Goal: Information Seeking & Learning: Learn about a topic

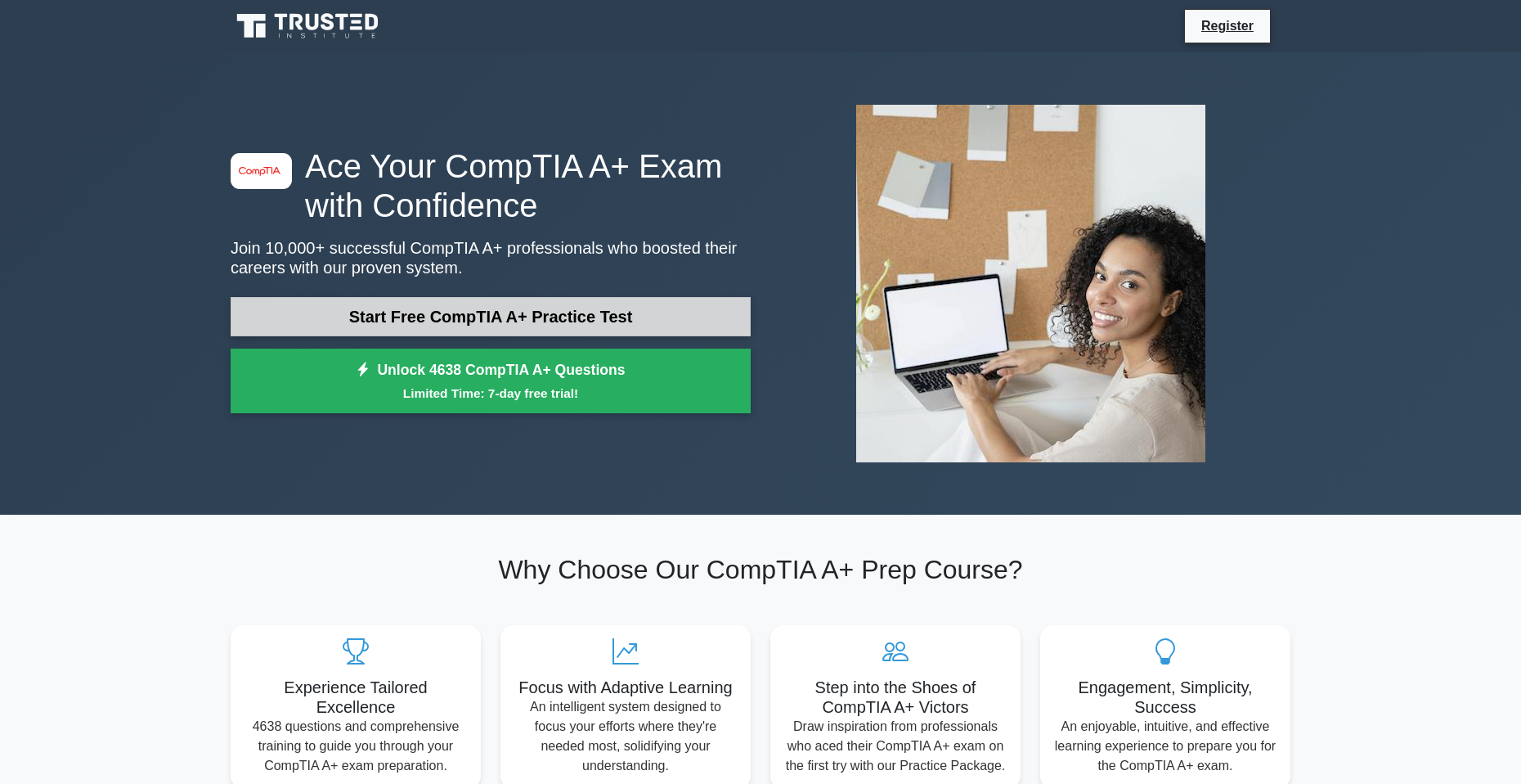
click at [312, 318] on link "Start Free CompTIA A+ Practice Test" at bounding box center [490, 316] width 520 height 39
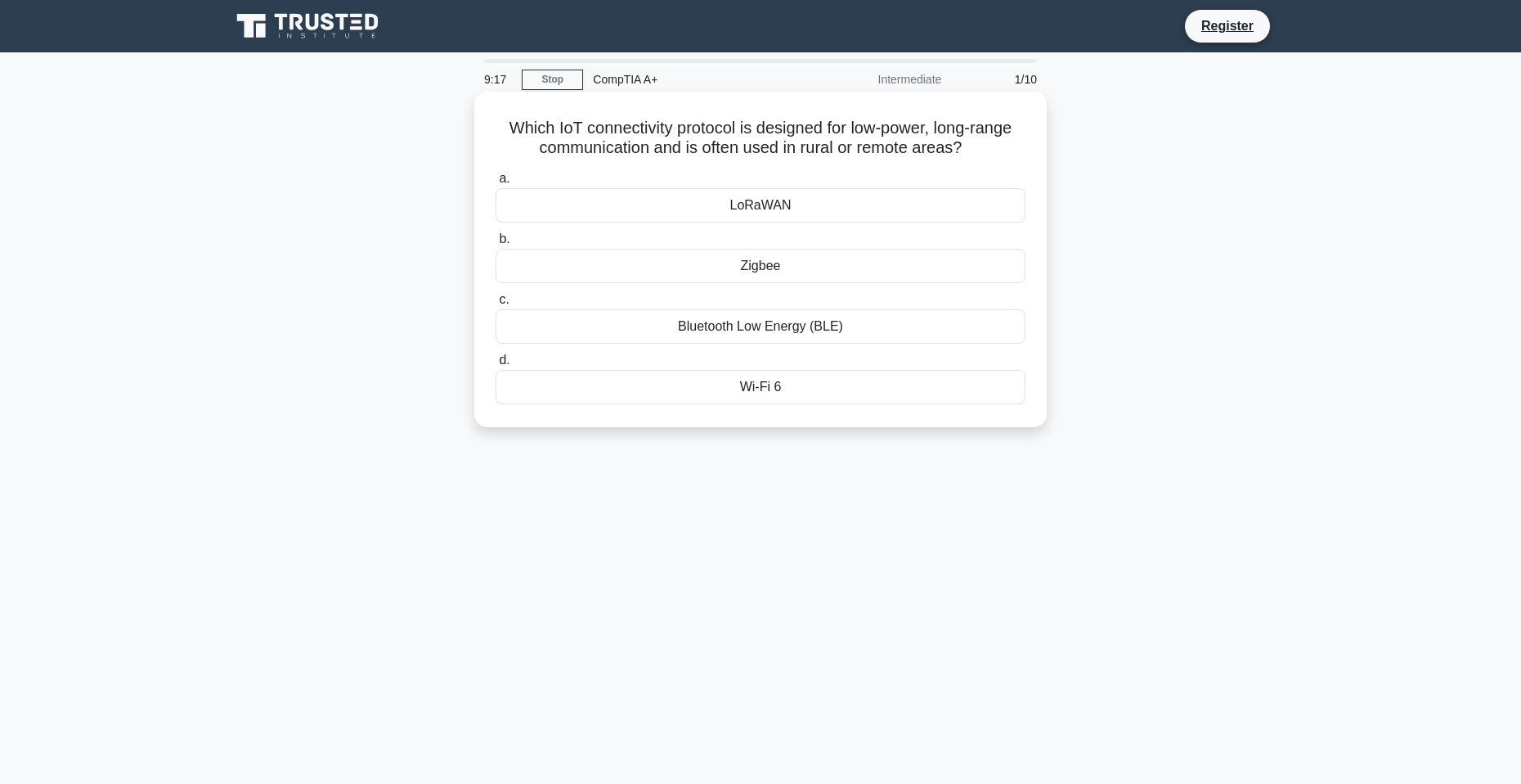
click at [714, 197] on div "LoRaWAN" at bounding box center [760, 205] width 530 height 34
click at [496, 184] on input "a. LoRaWAN" at bounding box center [496, 179] width 0 height 10
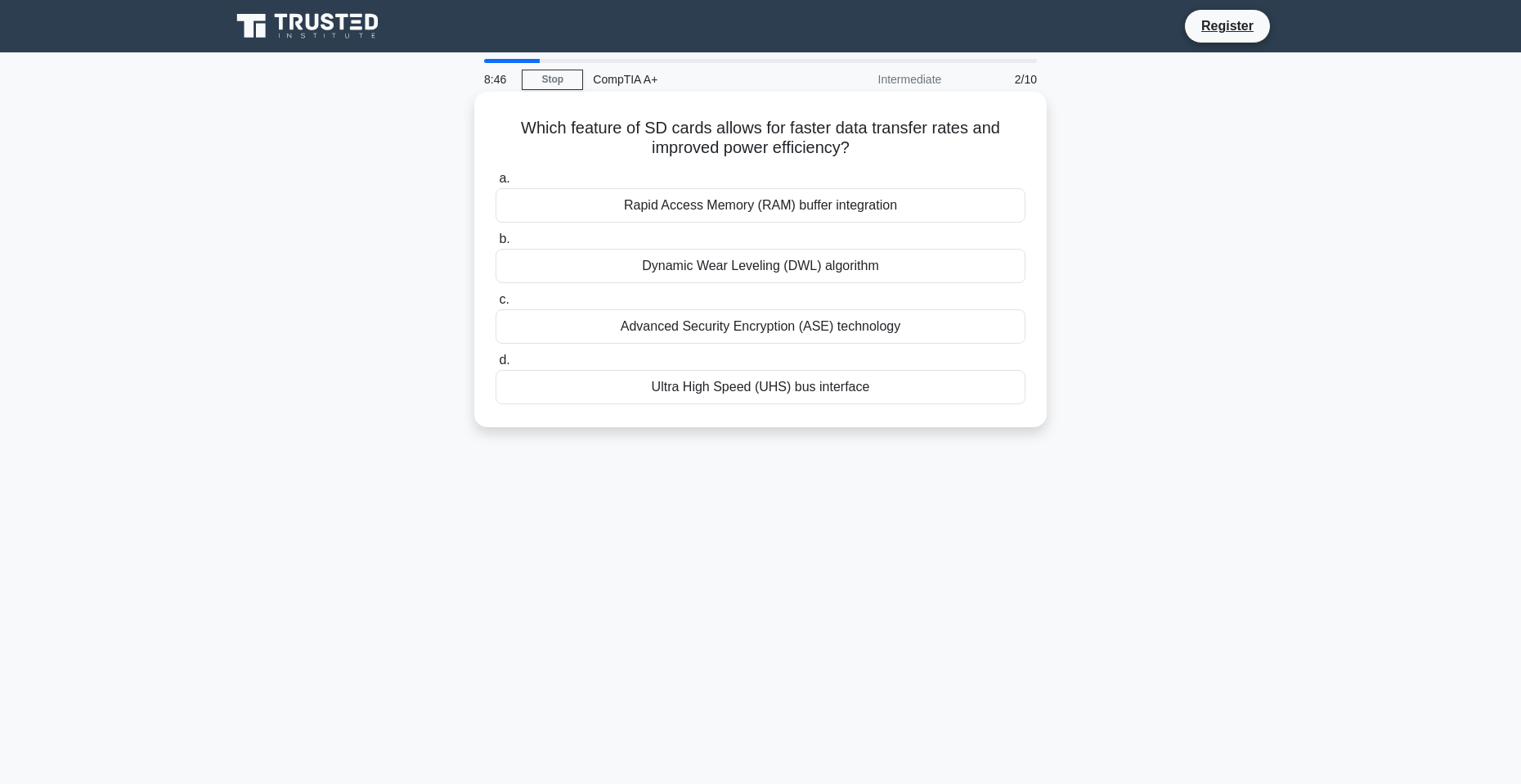
click at [827, 200] on div "Rapid Access Memory (RAM) buffer integration" at bounding box center [760, 205] width 530 height 34
click at [496, 184] on input "a. Rapid Access Memory (RAM) buffer integration" at bounding box center [496, 179] width 0 height 10
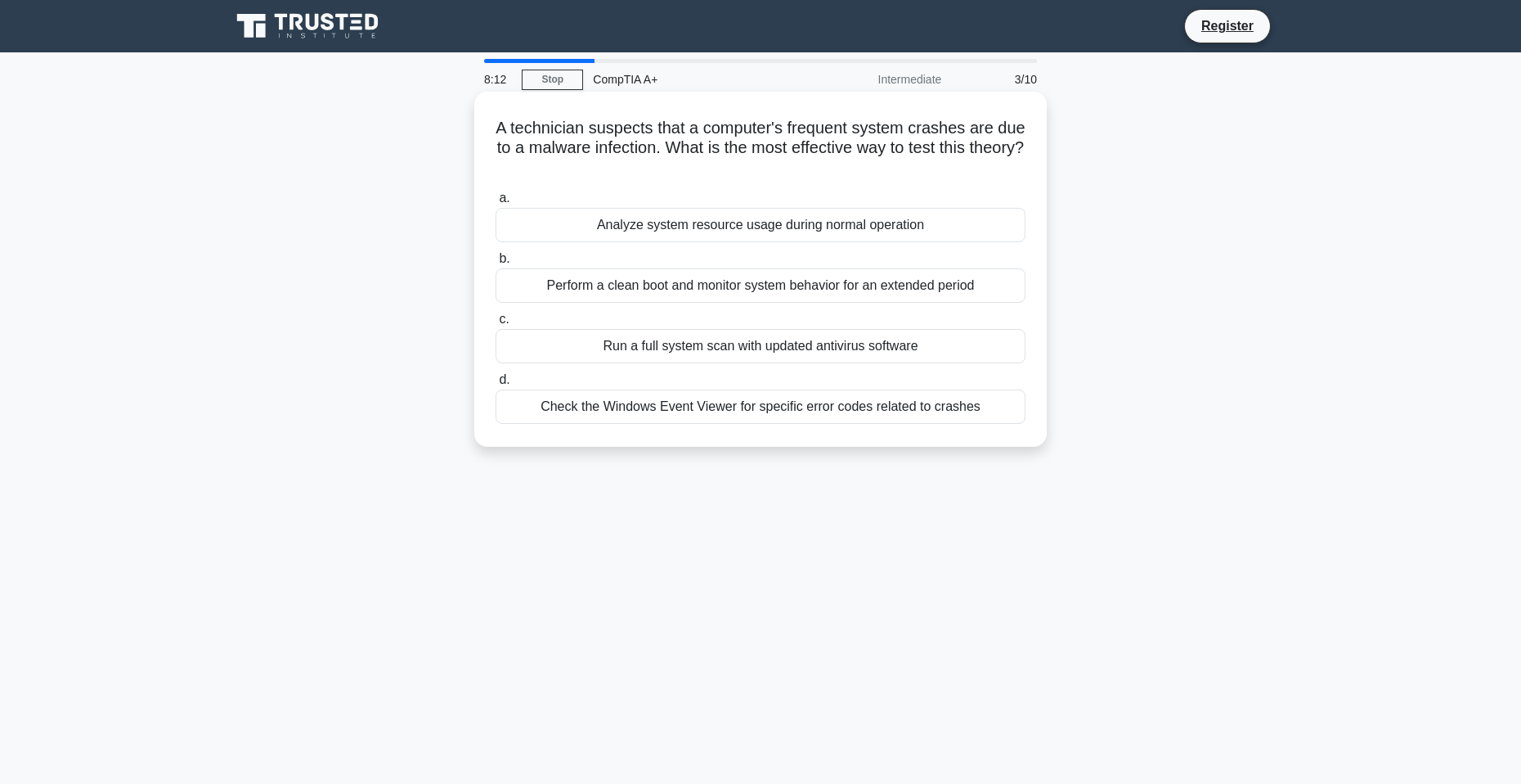
click at [888, 409] on div "Check the Windows Event Viewer for specific error codes related to crashes" at bounding box center [760, 406] width 530 height 34
click at [496, 385] on input "d. Check the Windows Event Viewer for specific error codes related to crashes" at bounding box center [496, 380] width 0 height 10
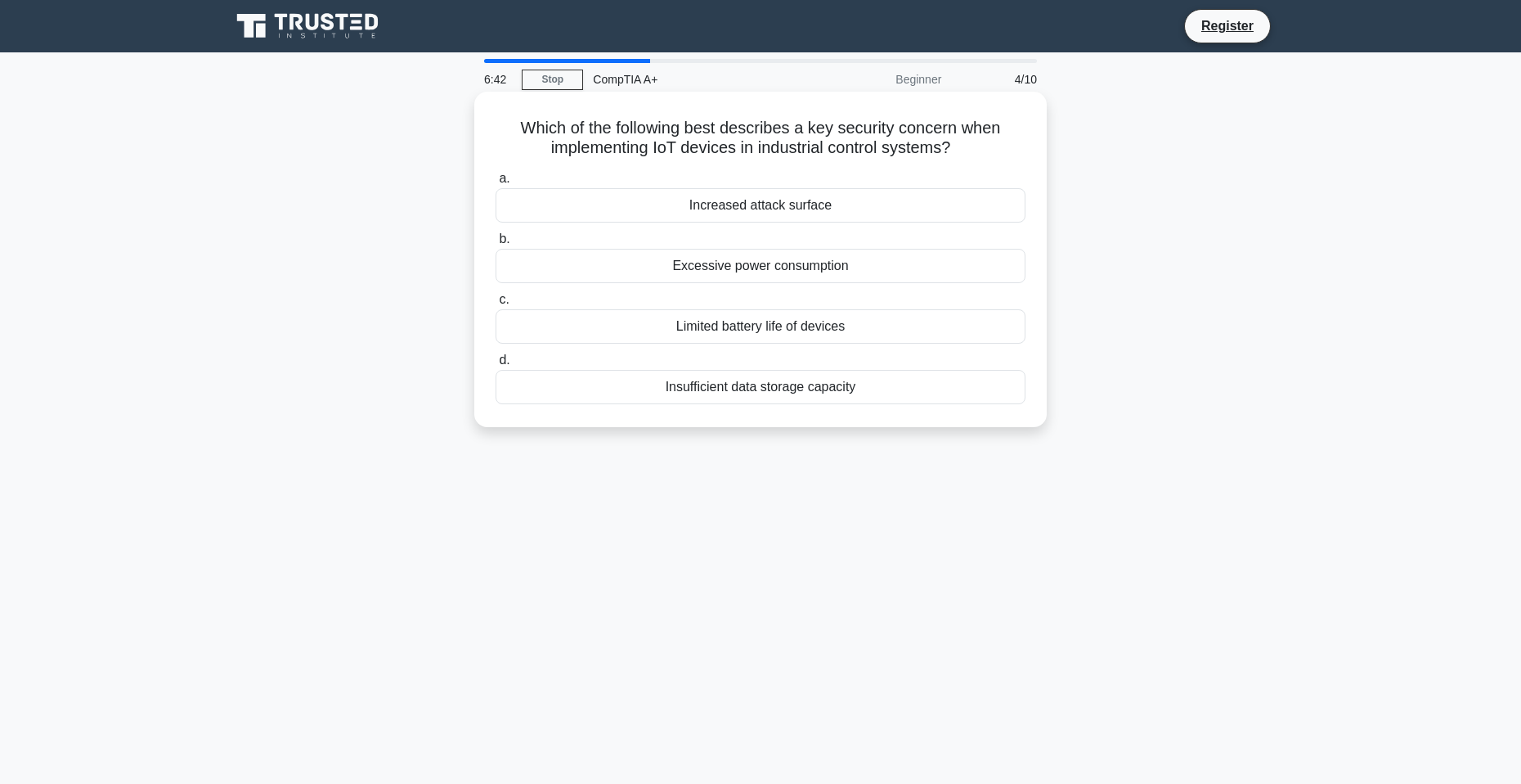
click at [824, 375] on div "Insufficient data storage capacity" at bounding box center [760, 386] width 530 height 34
click at [496, 366] on input "d. Insufficient data storage capacity" at bounding box center [496, 361] width 0 height 10
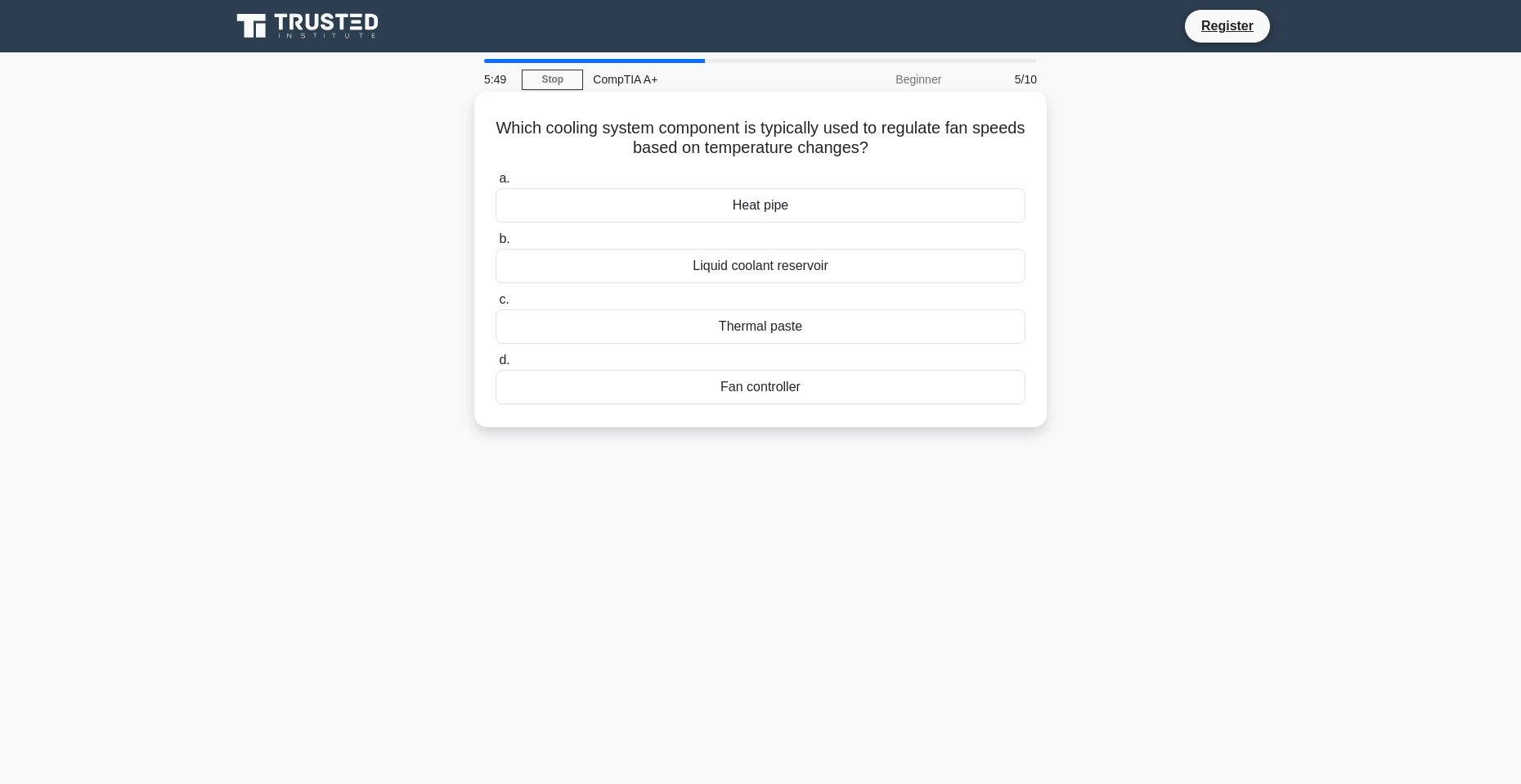
click at [637, 382] on div "Fan controller" at bounding box center [760, 386] width 530 height 34
click at [496, 366] on input "d. Fan controller" at bounding box center [496, 361] width 0 height 10
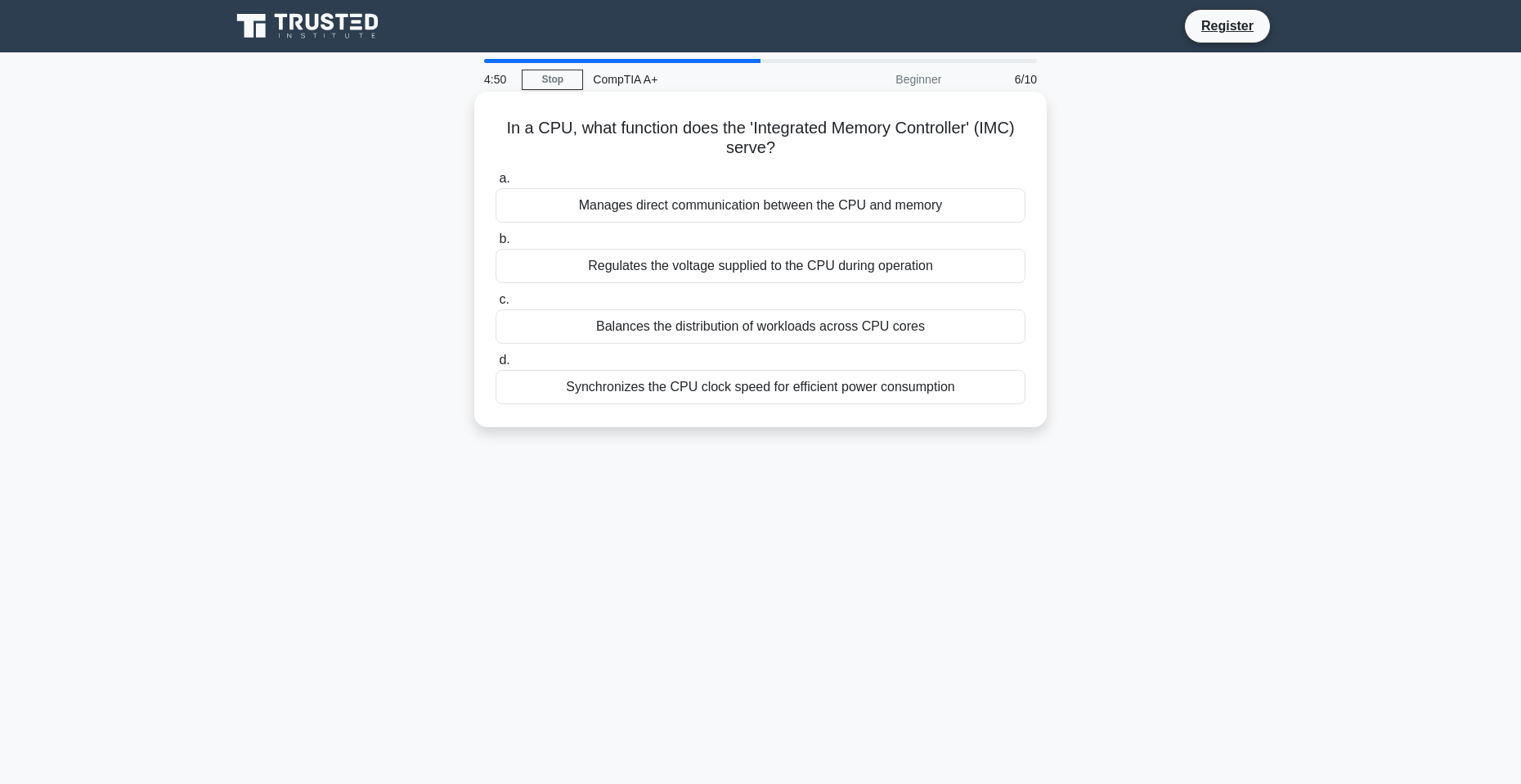
click at [869, 198] on div "Manages direct communication between the CPU and memory" at bounding box center [760, 205] width 530 height 34
click at [496, 184] on input "a. Manages direct communication between the CPU and memory" at bounding box center [496, 179] width 0 height 10
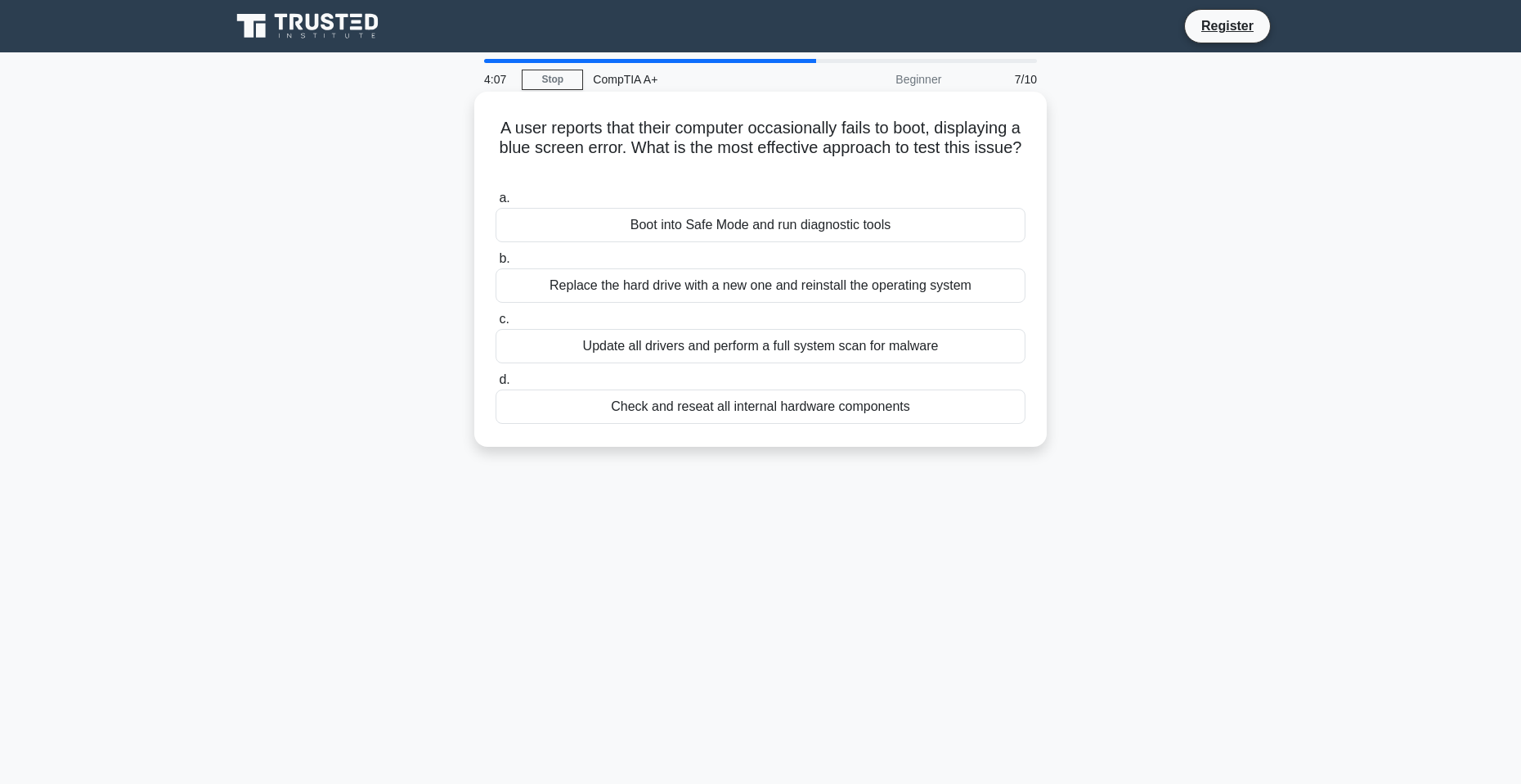
click at [747, 229] on div "Boot into Safe Mode and run diagnostic tools" at bounding box center [760, 224] width 530 height 34
click at [496, 204] on input "a. Boot into Safe Mode and run diagnostic tools" at bounding box center [496, 199] width 0 height 10
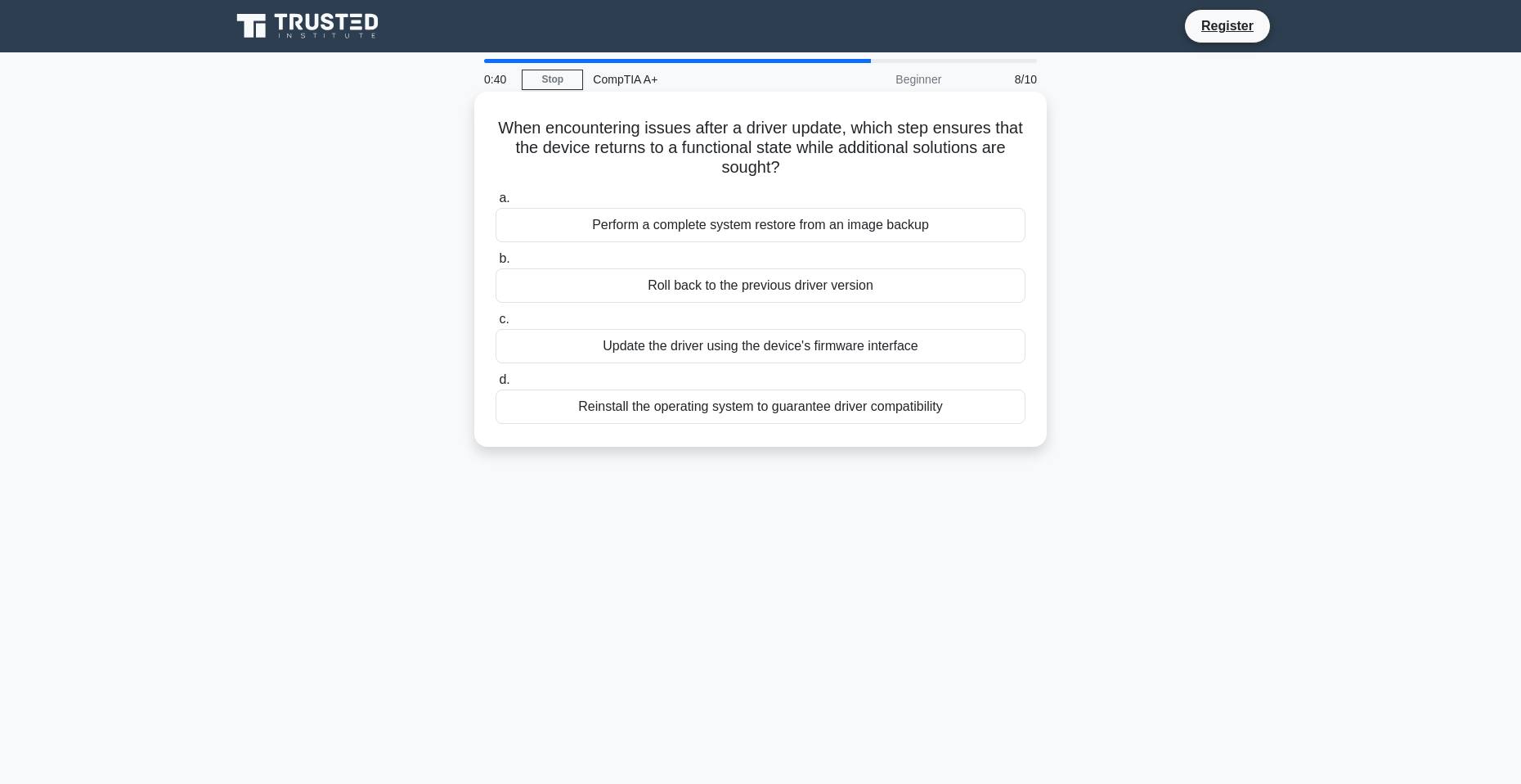
click at [793, 222] on div "Perform a complete system restore from an image backup" at bounding box center [760, 224] width 530 height 34
click at [496, 204] on input "a. Perform a complete system restore from an image backup" at bounding box center [496, 199] width 0 height 10
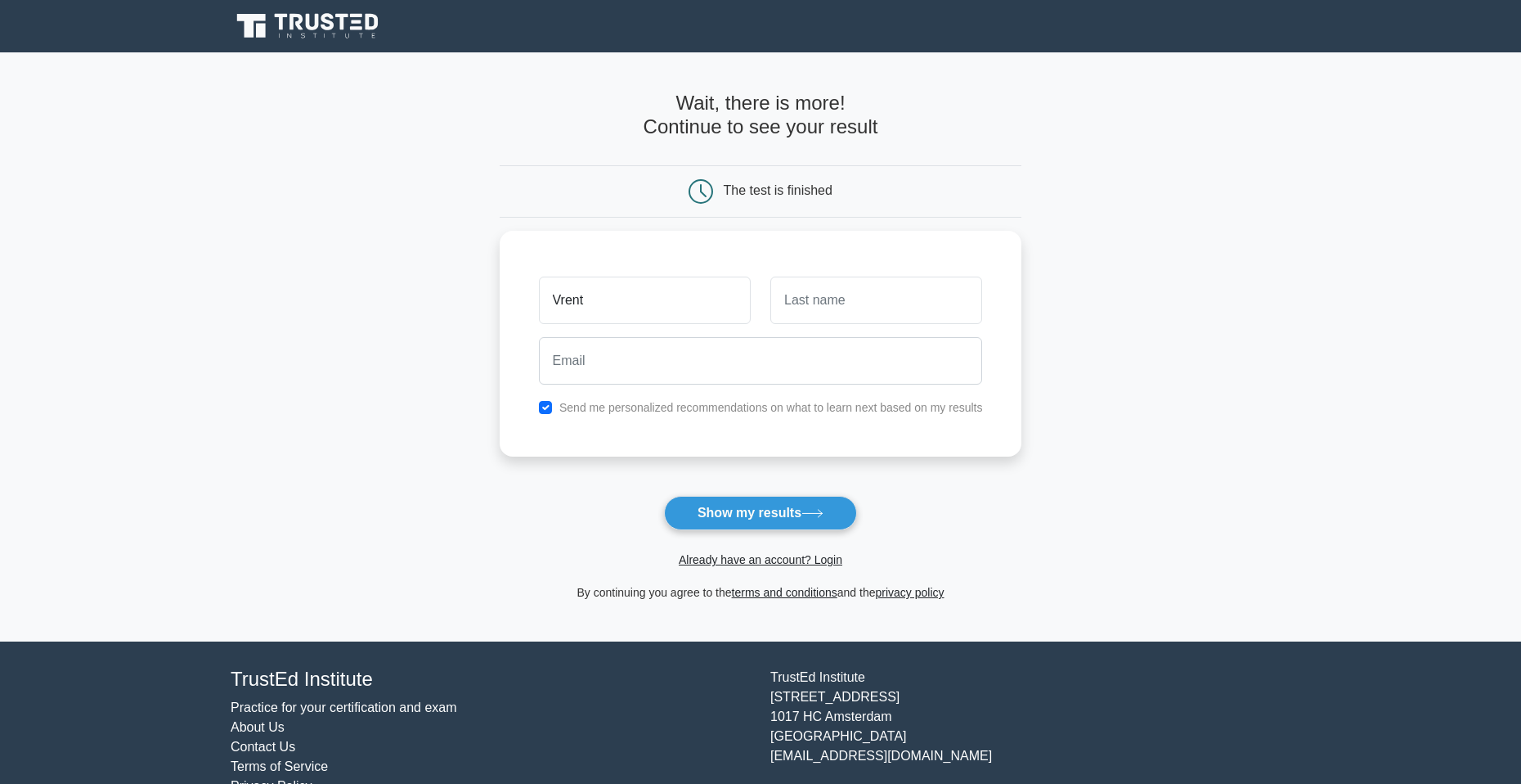
type input "Vrent"
type input "[PERSON_NAME]"
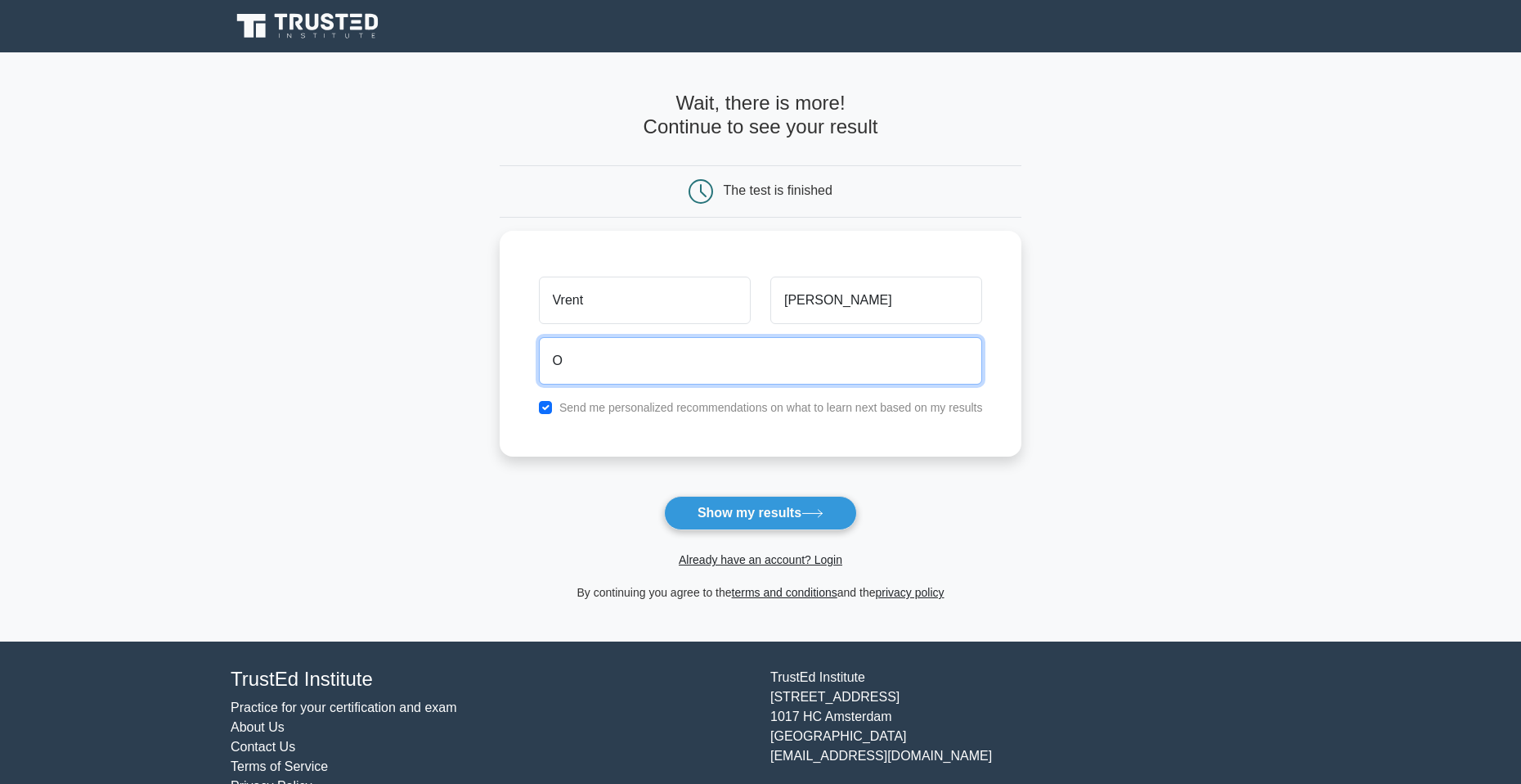
type input "O"
click at [650, 324] on div "Vrent" at bounding box center [645, 295] width 232 height 60
click at [669, 341] on input "O" at bounding box center [761, 356] width 444 height 47
type input "[EMAIL_ADDRESS][DOMAIN_NAME]"
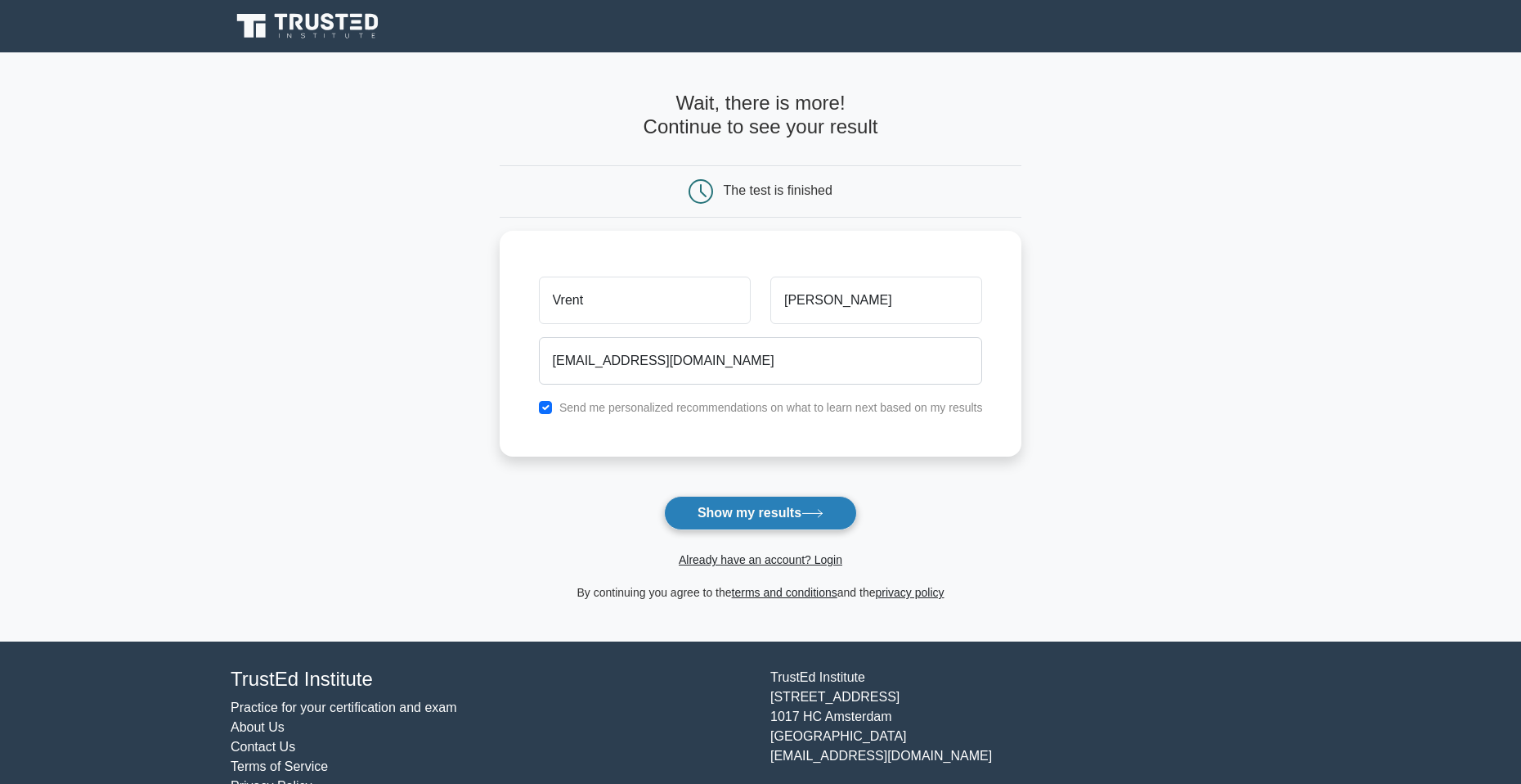
click at [775, 509] on button "Show my results" at bounding box center [760, 512] width 193 height 34
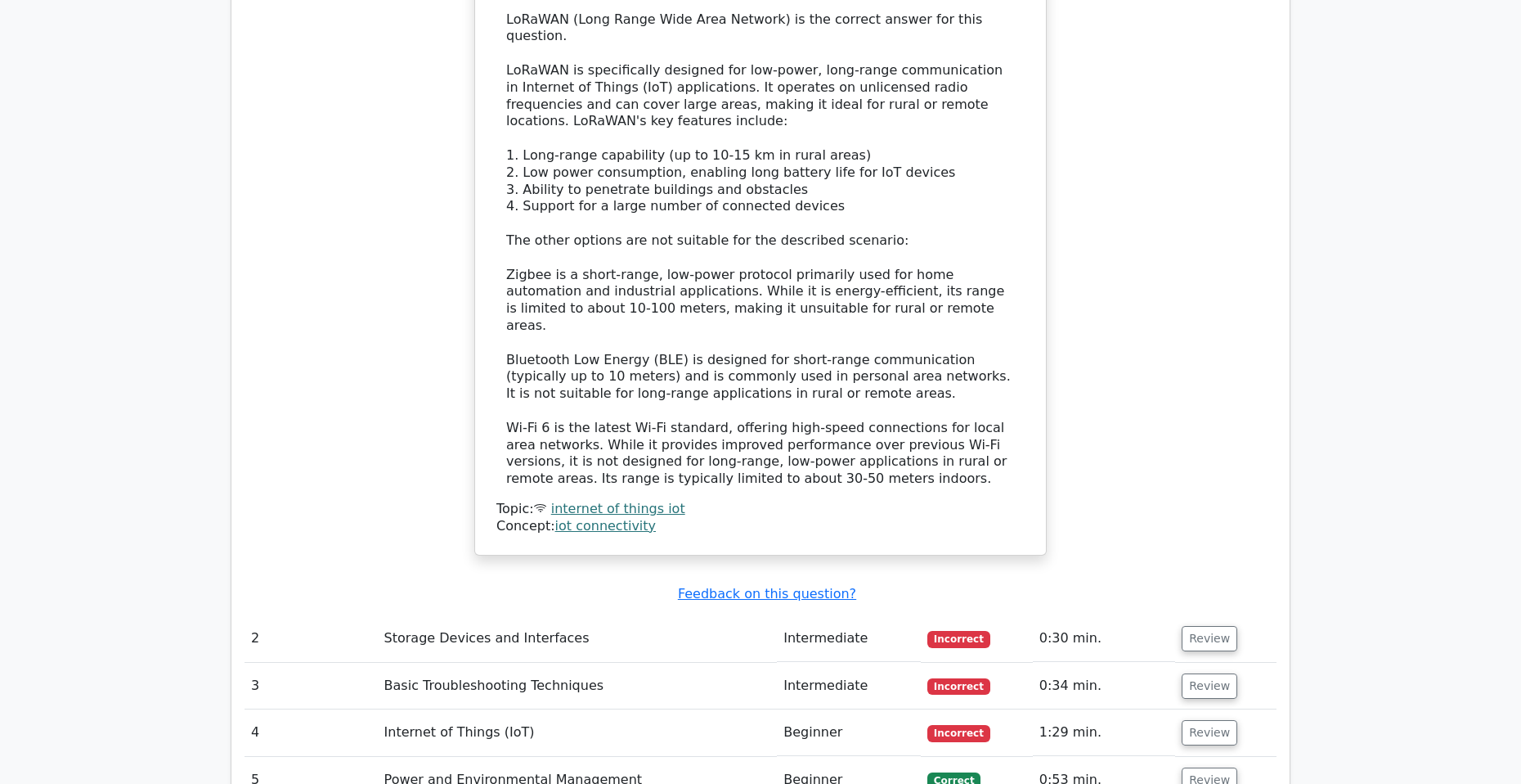
scroll to position [1882, 0]
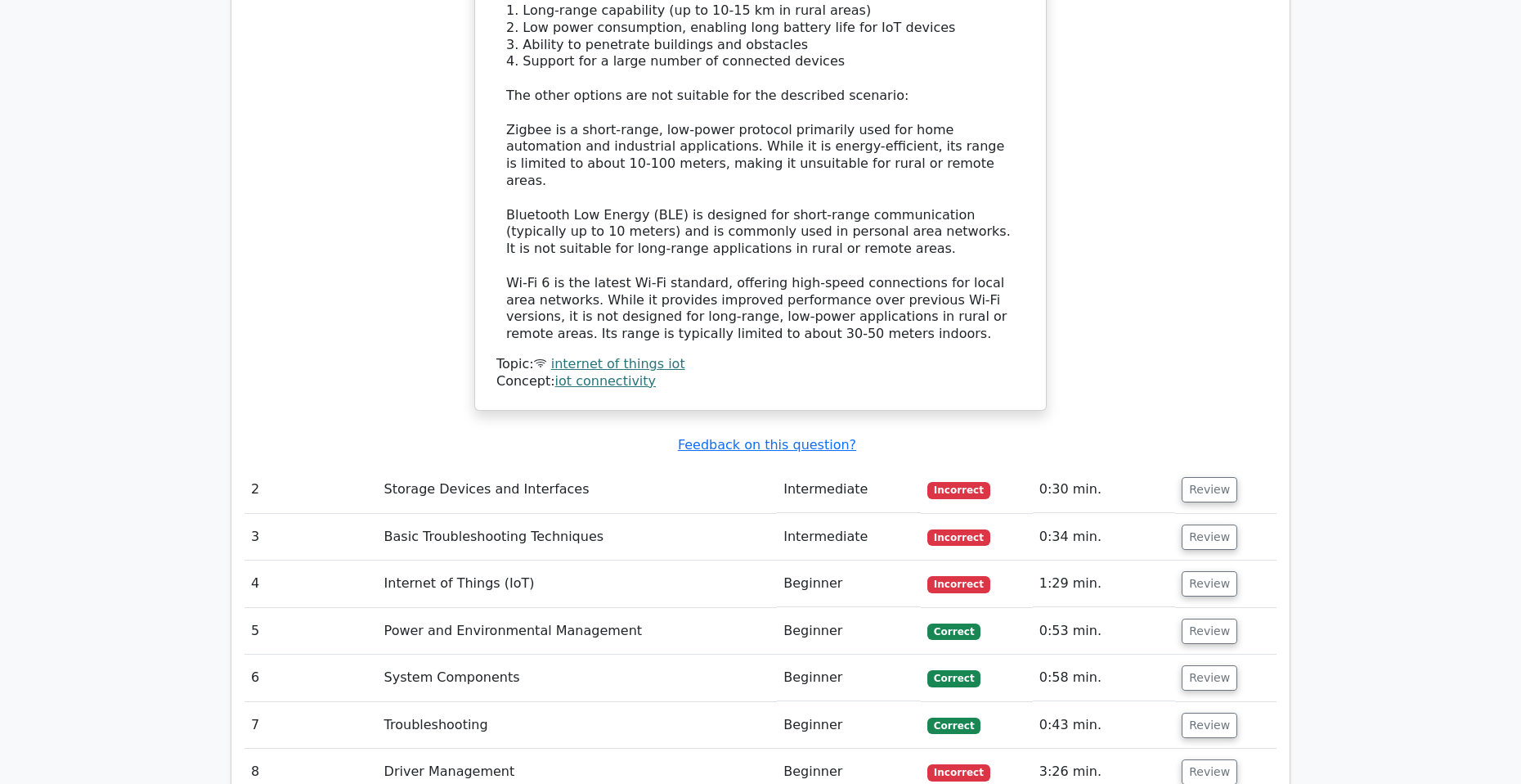
click at [939, 466] on td "Incorrect" at bounding box center [977, 490] width 112 height 47
click at [1199, 476] on button "Review" at bounding box center [1210, 489] width 56 height 25
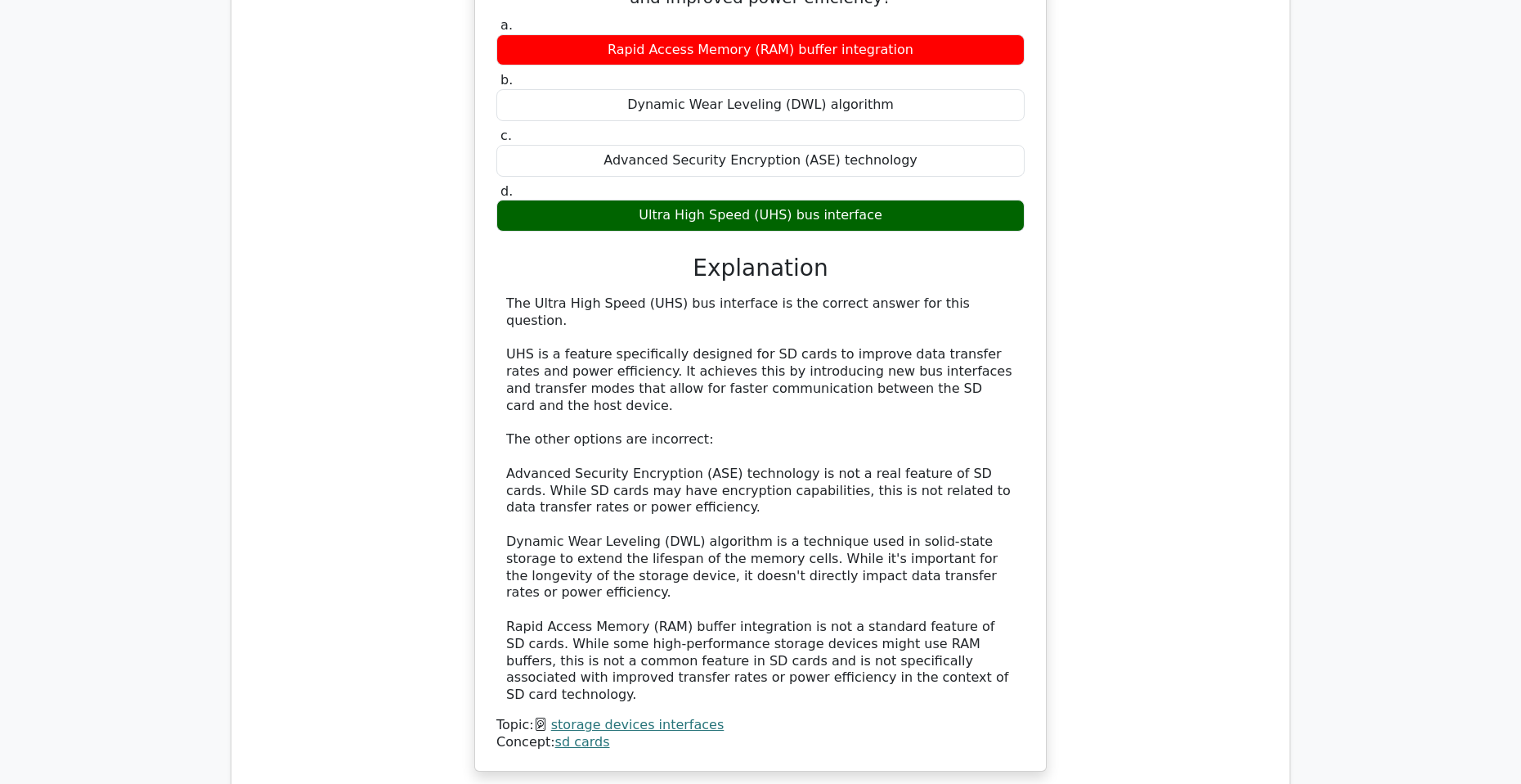
scroll to position [2862, 0]
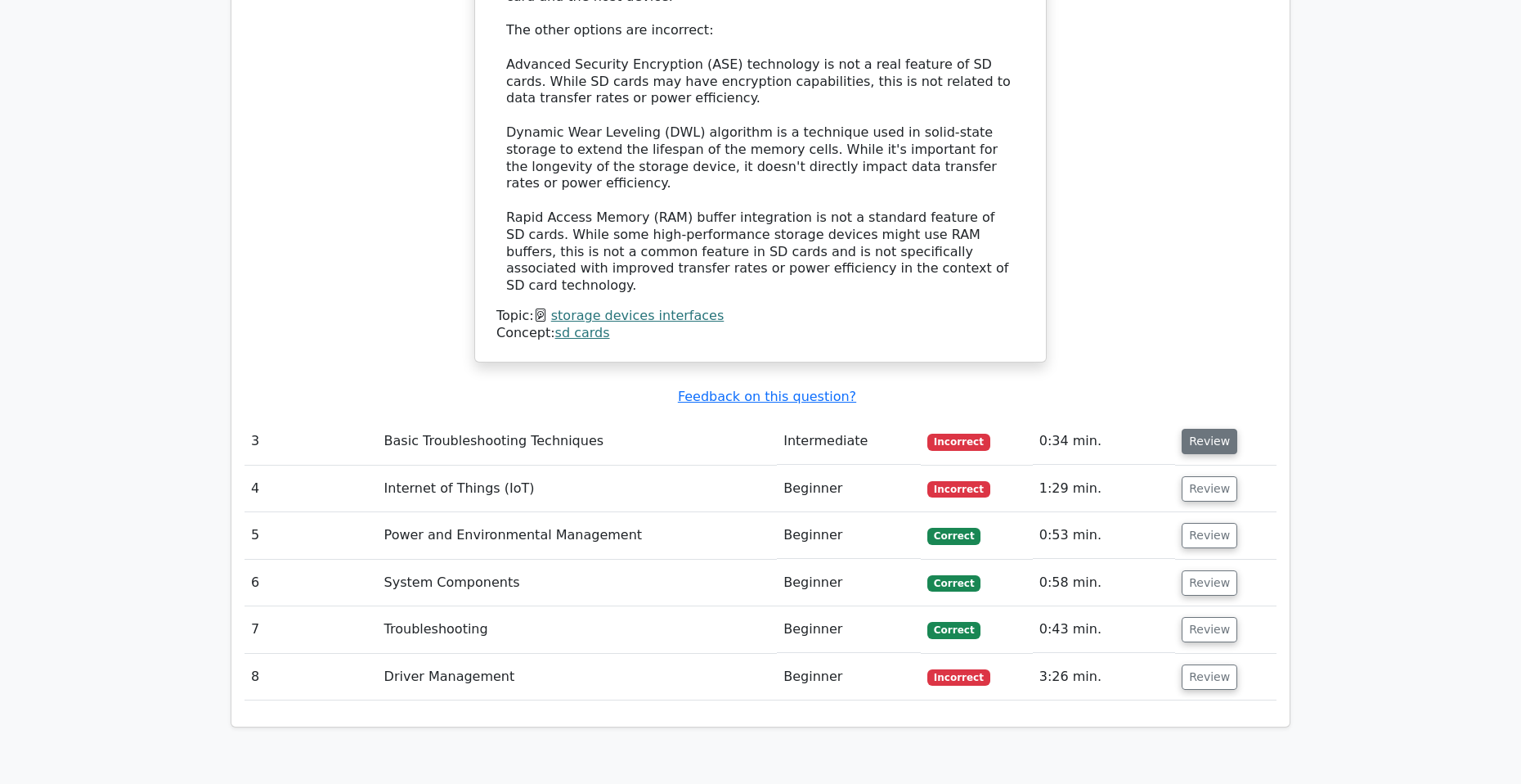
click at [1213, 429] on button "Review" at bounding box center [1210, 441] width 56 height 25
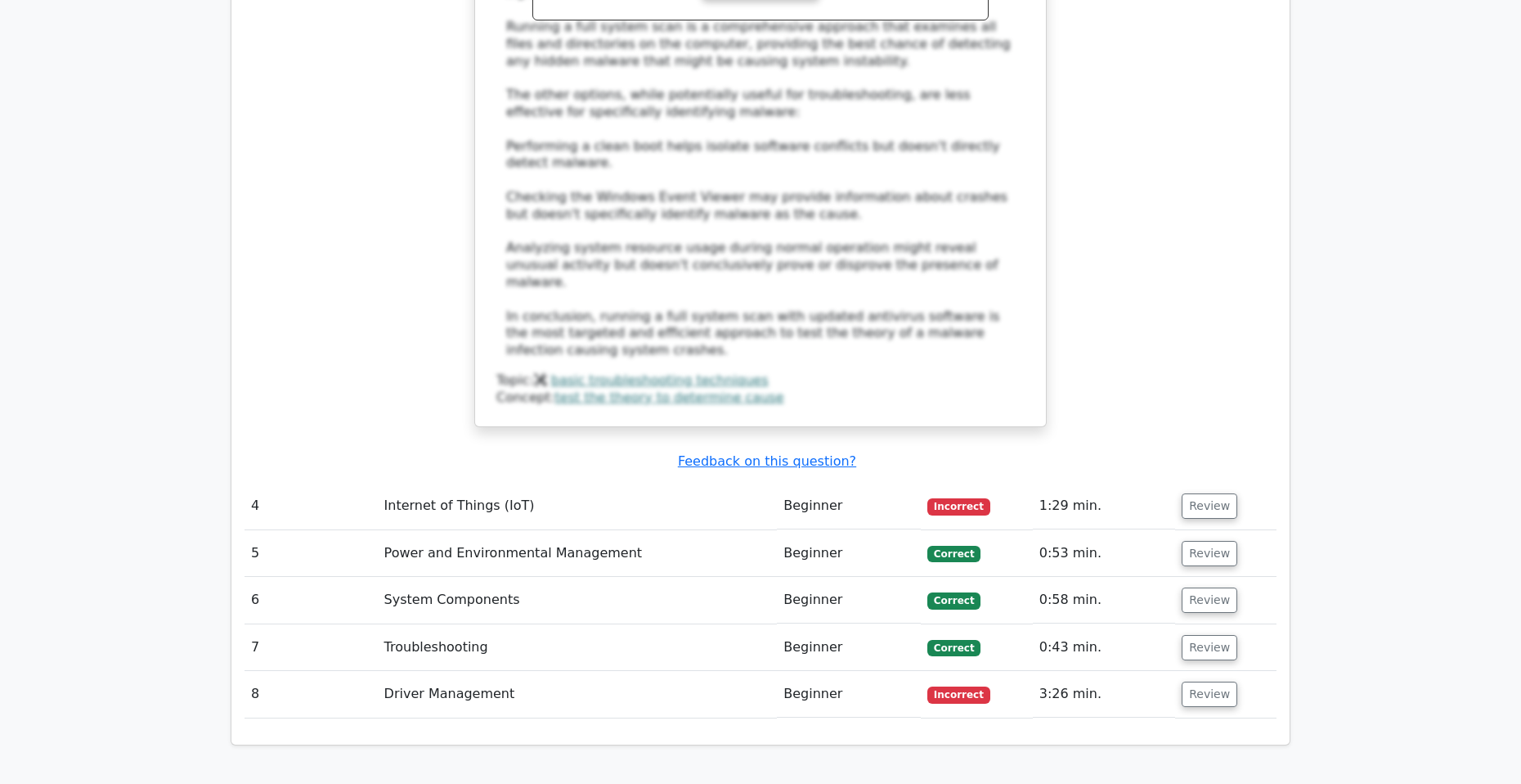
scroll to position [3844, 0]
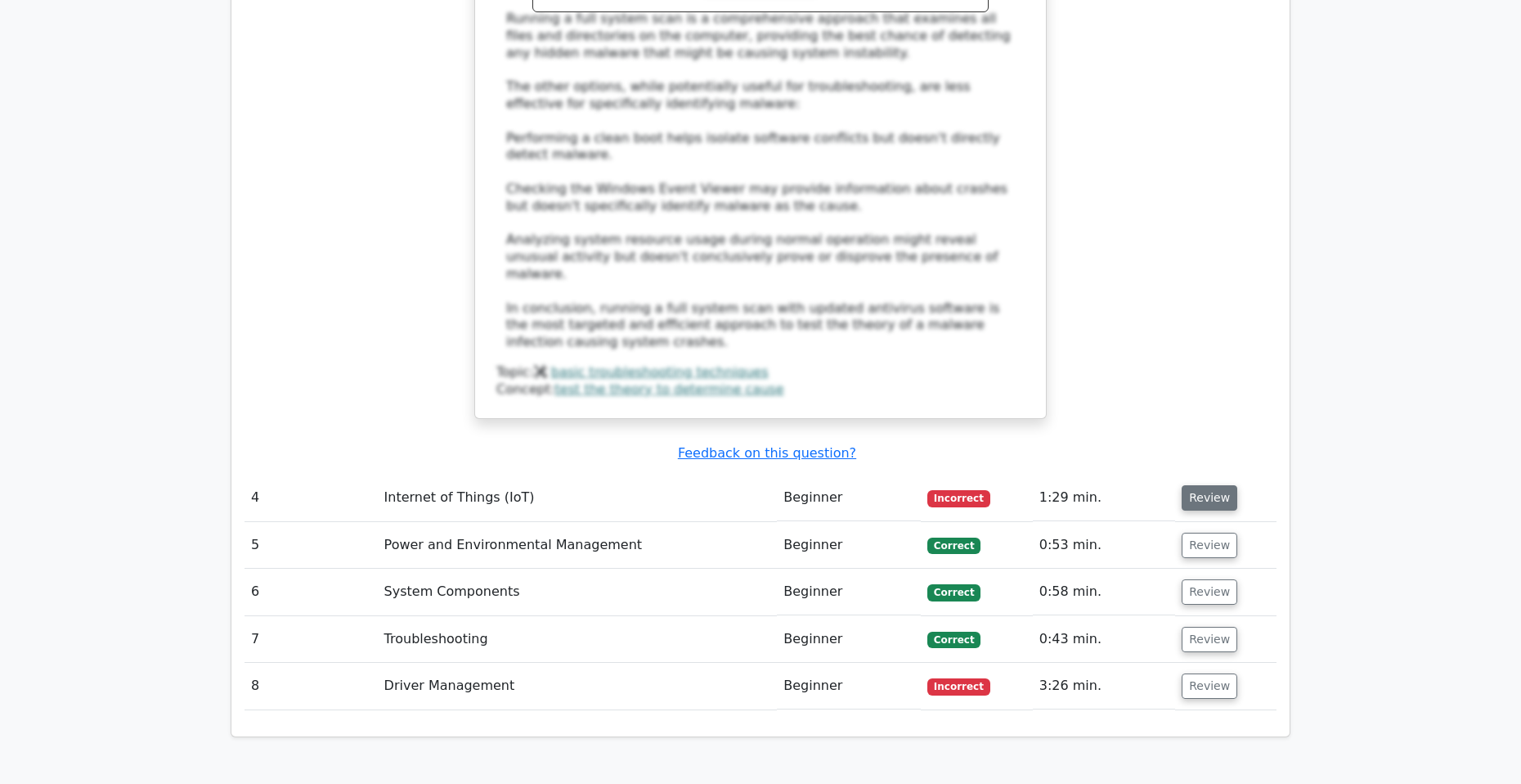
click at [1197, 485] on button "Review" at bounding box center [1210, 497] width 56 height 25
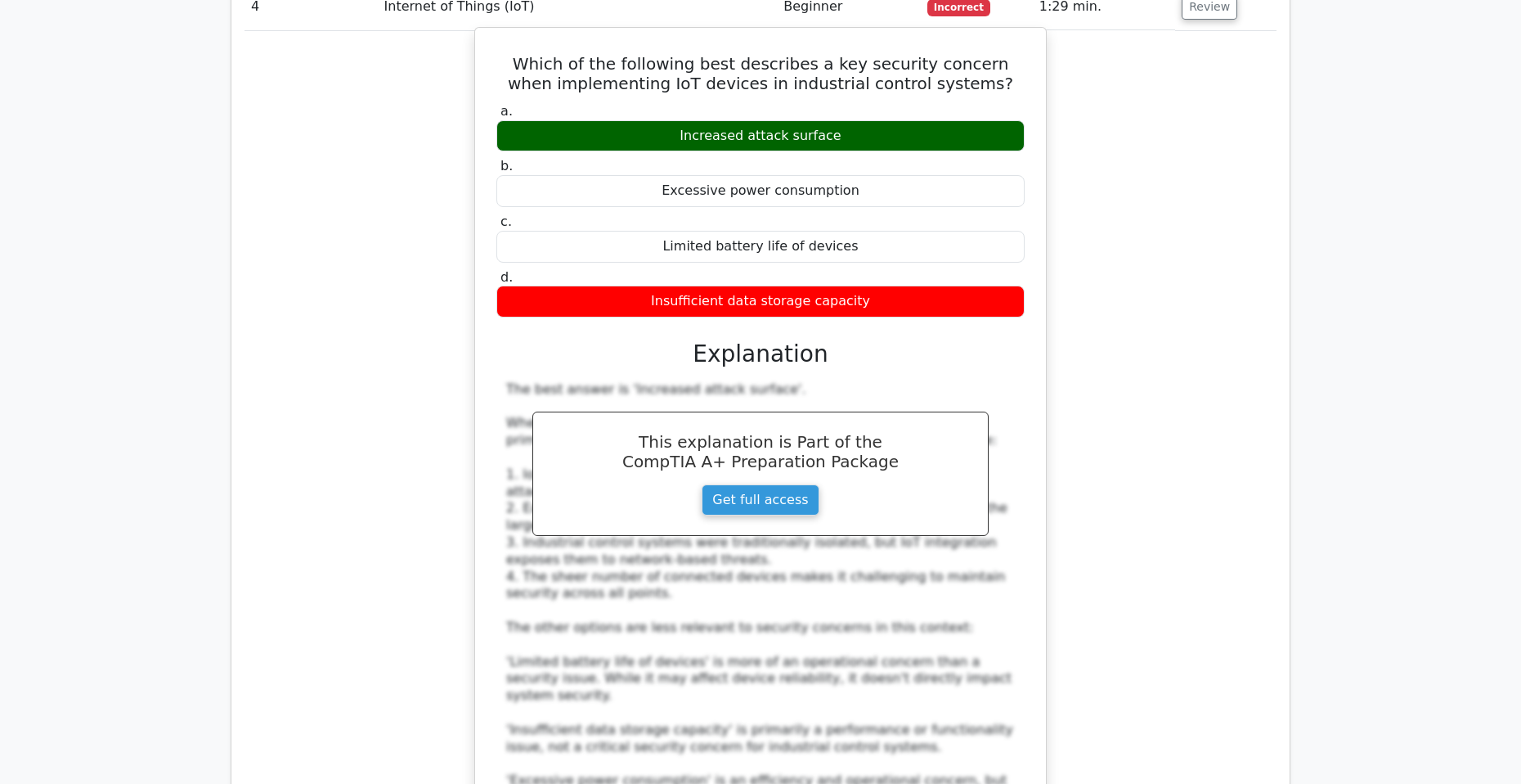
scroll to position [4826, 0]
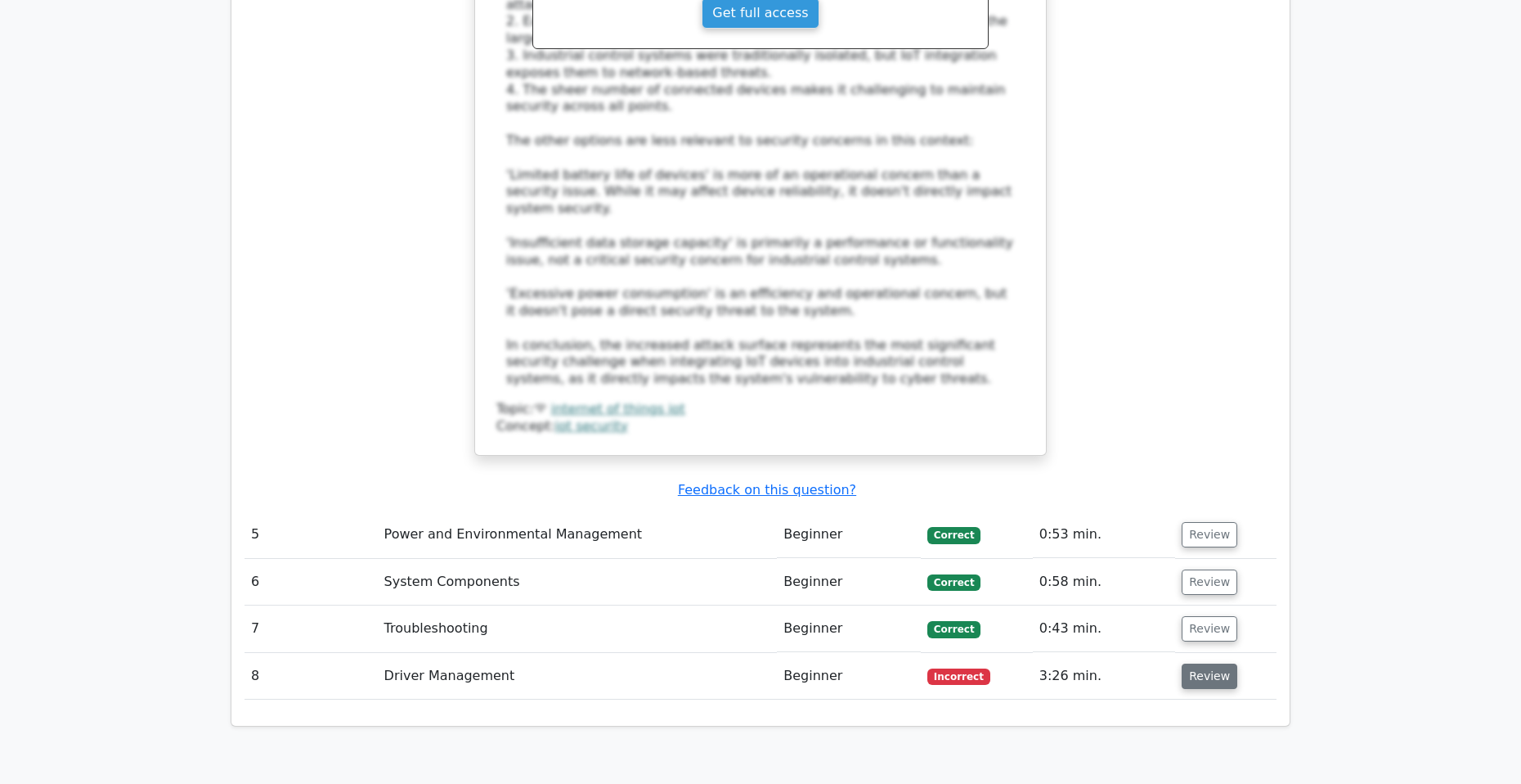
click at [1217, 663] on button "Review" at bounding box center [1210, 675] width 56 height 25
